Goal: Task Accomplishment & Management: Complete application form

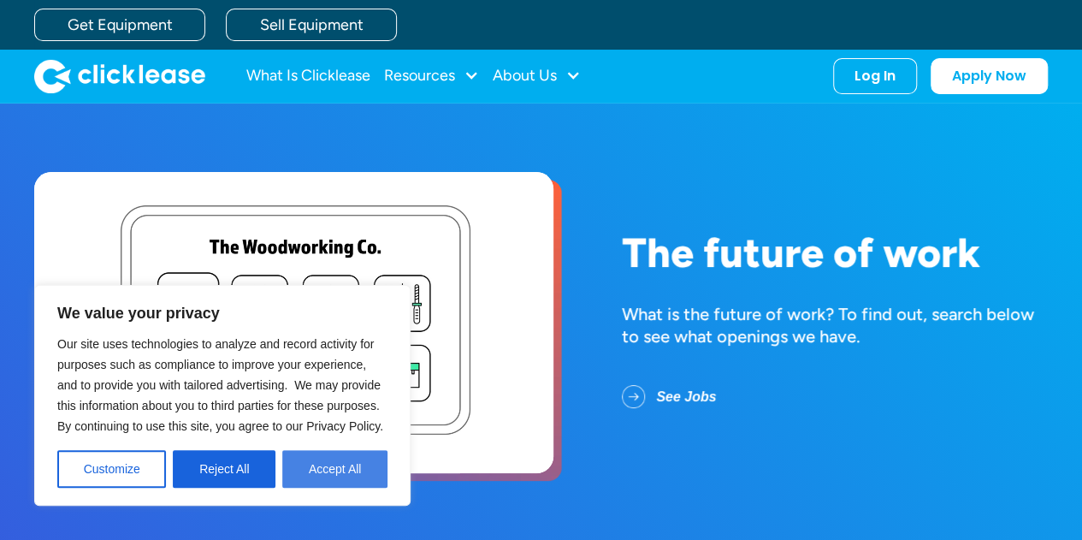
click at [325, 466] on button "Accept All" at bounding box center [334, 469] width 105 height 38
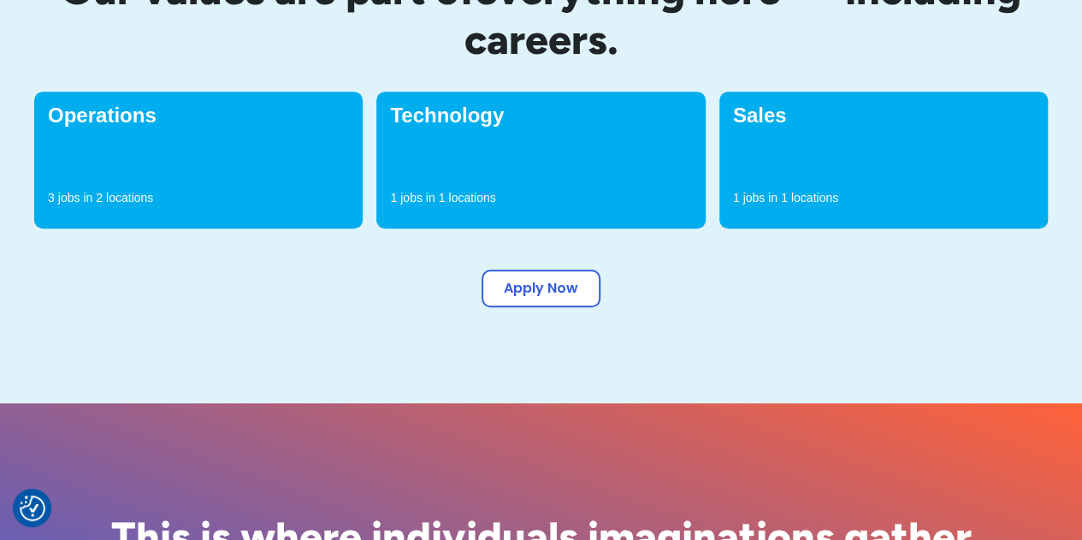
scroll to position [684, 0]
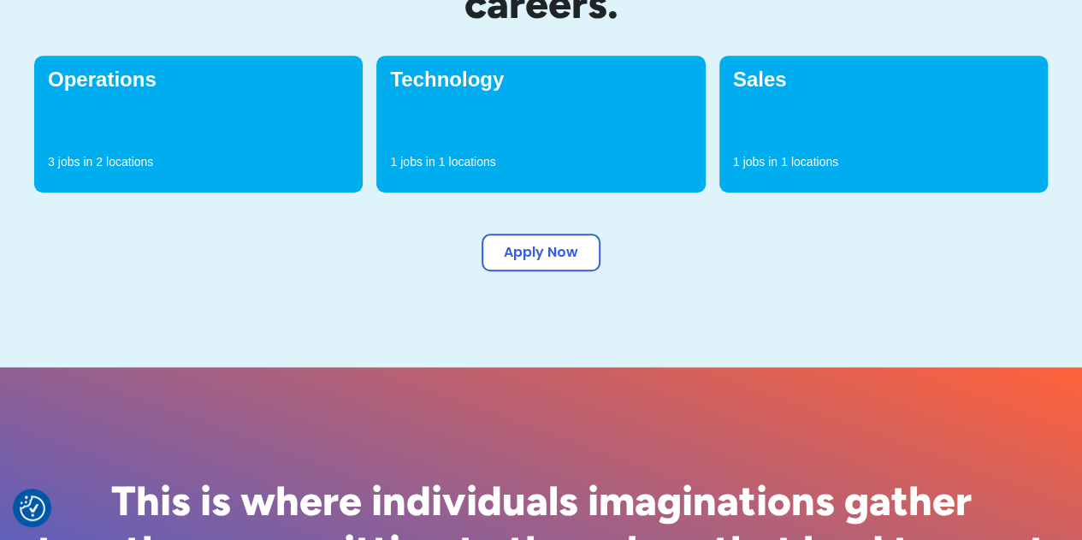
click at [772, 156] on p "jobs in" at bounding box center [759, 161] width 34 height 17
click at [773, 109] on div "Sales 1 jobs in 1 locations" at bounding box center [883, 124] width 328 height 137
click at [776, 155] on p "jobs in" at bounding box center [759, 161] width 34 height 17
drag, startPoint x: 776, startPoint y: 155, endPoint x: 631, endPoint y: 202, distance: 152.0
click at [772, 160] on p "jobs in" at bounding box center [759, 161] width 34 height 17
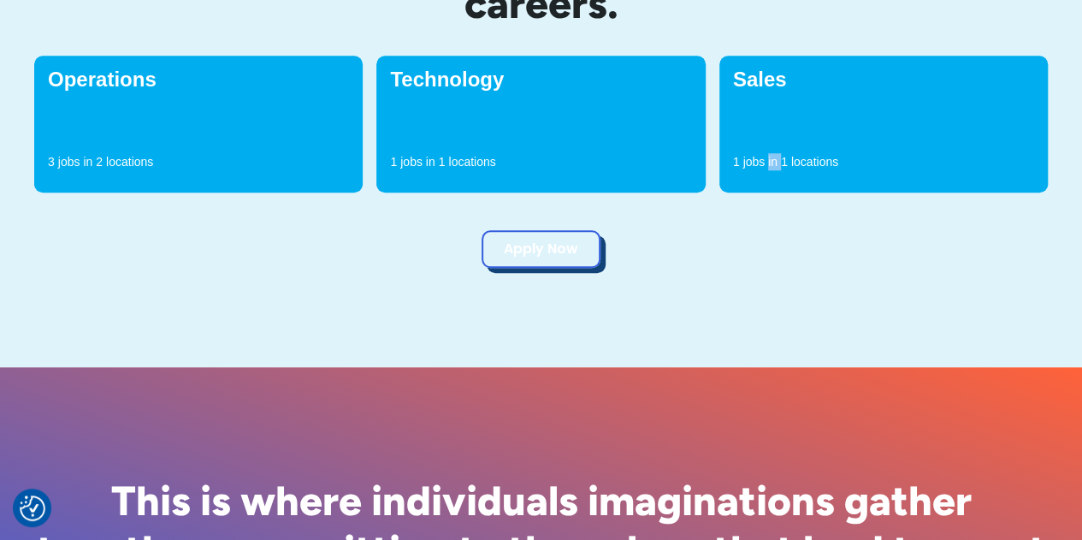
click at [540, 268] on div "See Jobs Apply Now" at bounding box center [540, 252] width 1013 height 38
click at [538, 253] on link "Apply Now" at bounding box center [540, 249] width 119 height 38
